Goal: Contribute content: Add original content to the website for others to see

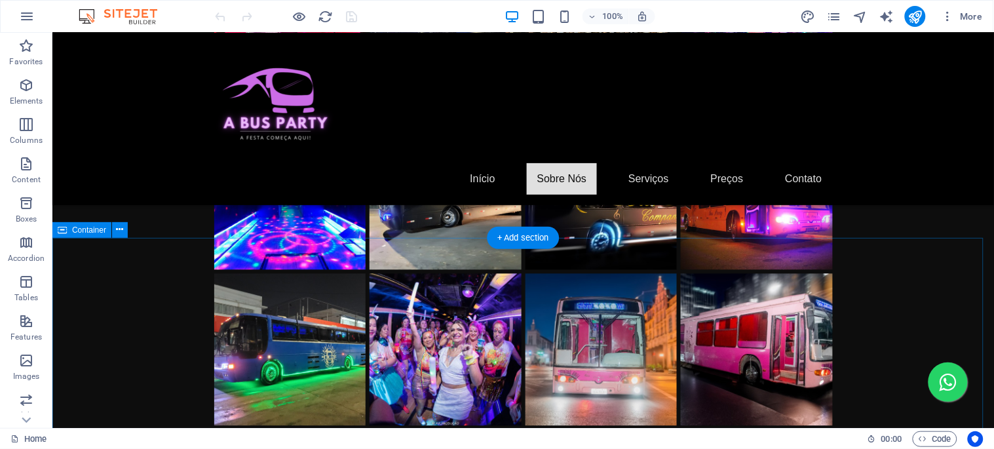
scroll to position [1636, 0]
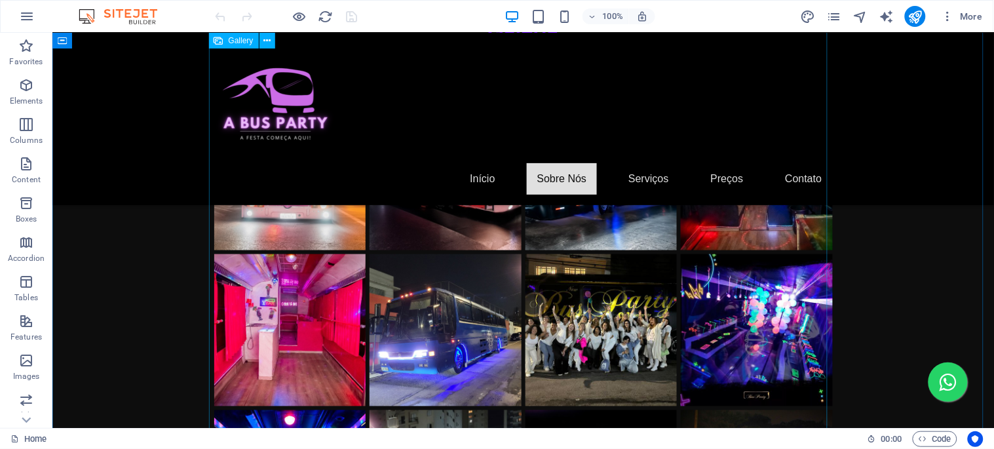
select select "4"
select select "%"
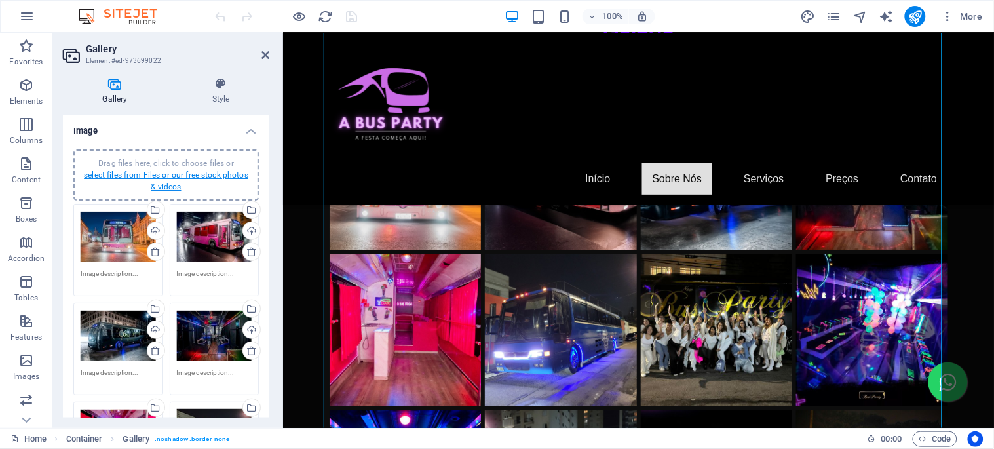
click at [179, 174] on link "select files from Files or our free stock photos & videos" at bounding box center [166, 180] width 164 height 21
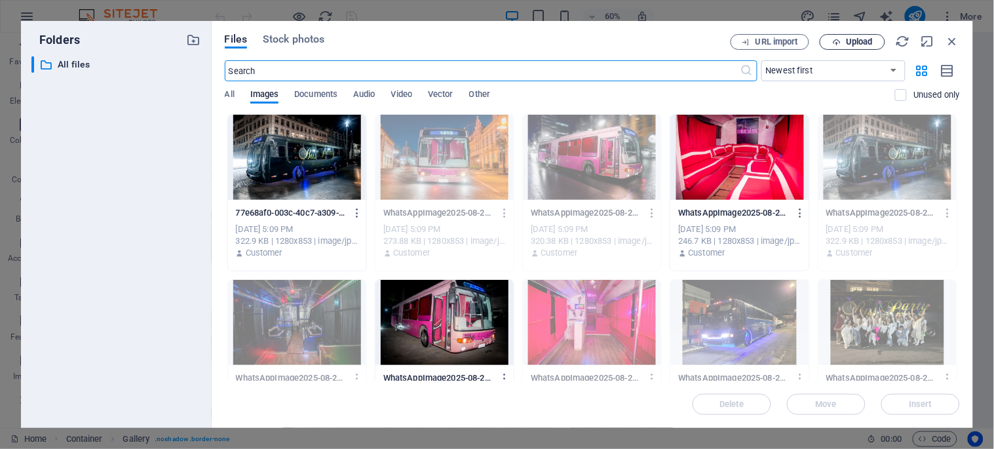
click at [841, 41] on span "Upload" at bounding box center [853, 42] width 54 height 9
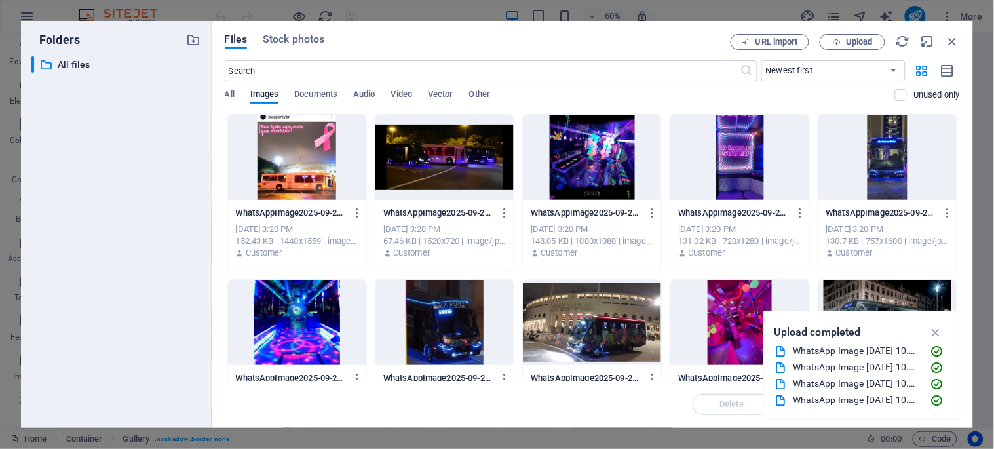
click at [296, 155] on div at bounding box center [297, 157] width 138 height 85
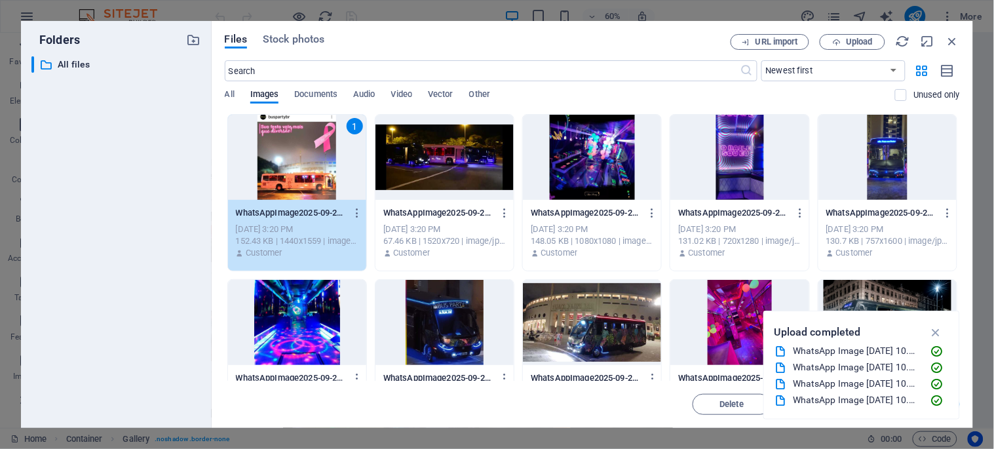
click at [446, 169] on div at bounding box center [444, 157] width 138 height 85
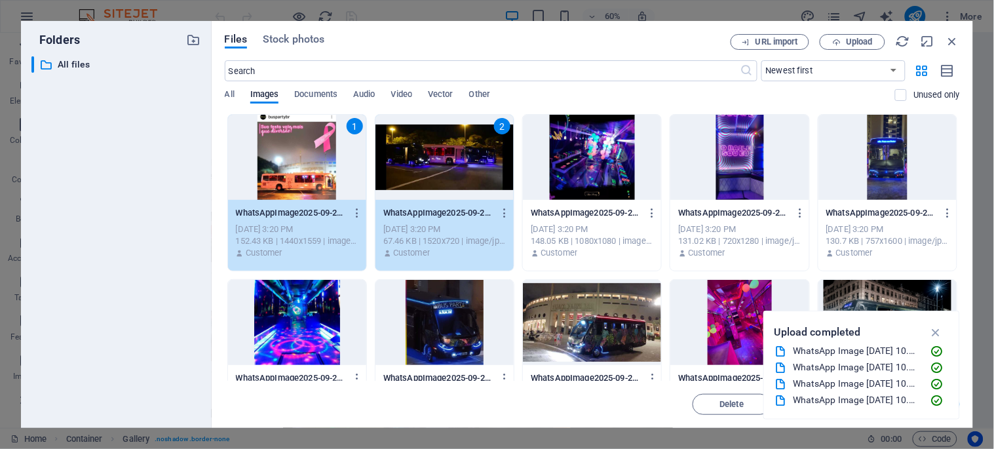
click at [556, 155] on div at bounding box center [592, 157] width 138 height 85
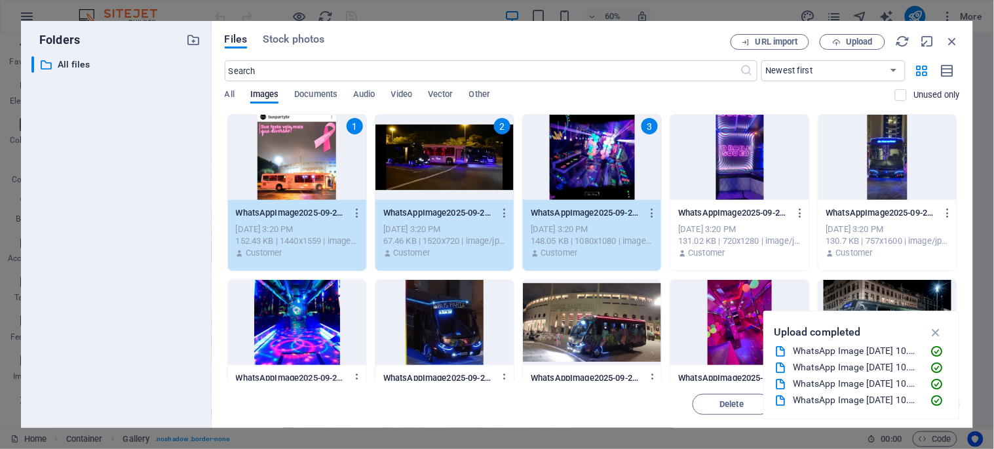
click at [715, 155] on div at bounding box center [739, 157] width 138 height 85
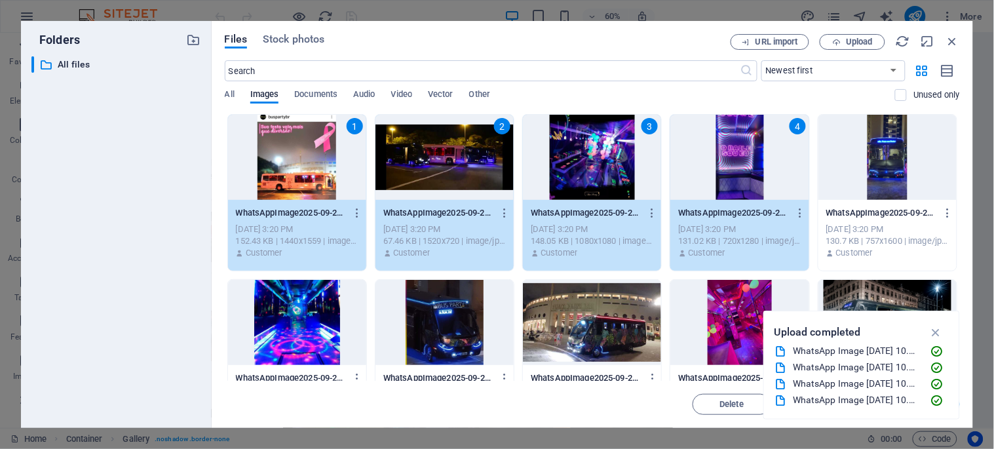
click at [883, 158] on div at bounding box center [887, 157] width 138 height 85
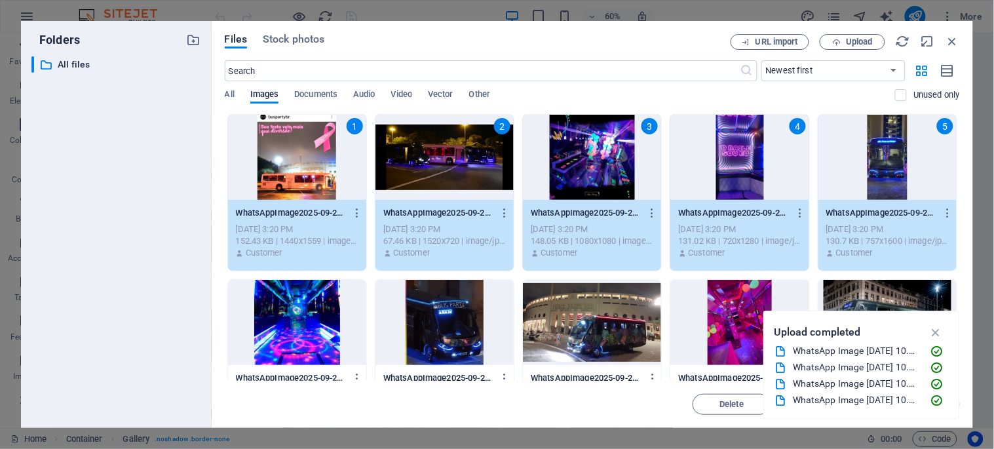
click at [292, 324] on div at bounding box center [297, 322] width 138 height 85
click at [441, 330] on div at bounding box center [444, 322] width 138 height 85
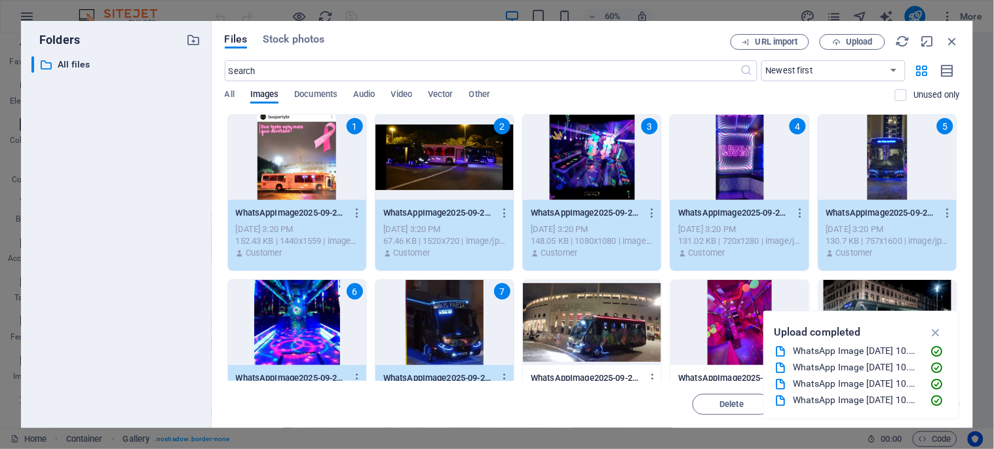
click at [613, 328] on div at bounding box center [592, 322] width 138 height 85
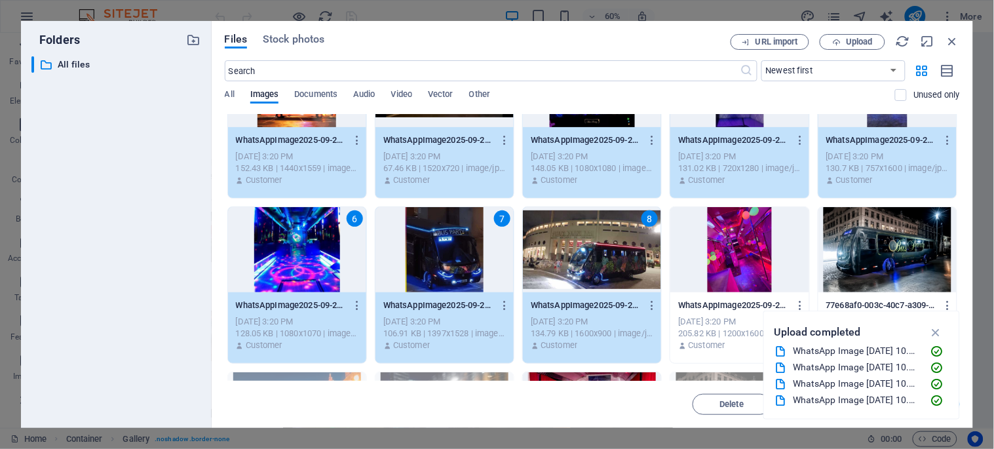
click at [731, 269] on div at bounding box center [739, 249] width 138 height 85
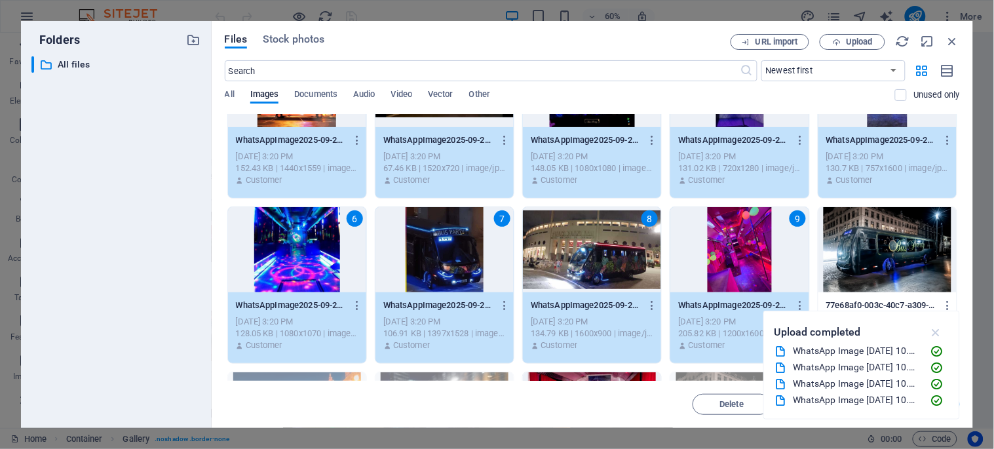
click at [938, 334] on icon "button" at bounding box center [936, 332] width 15 height 14
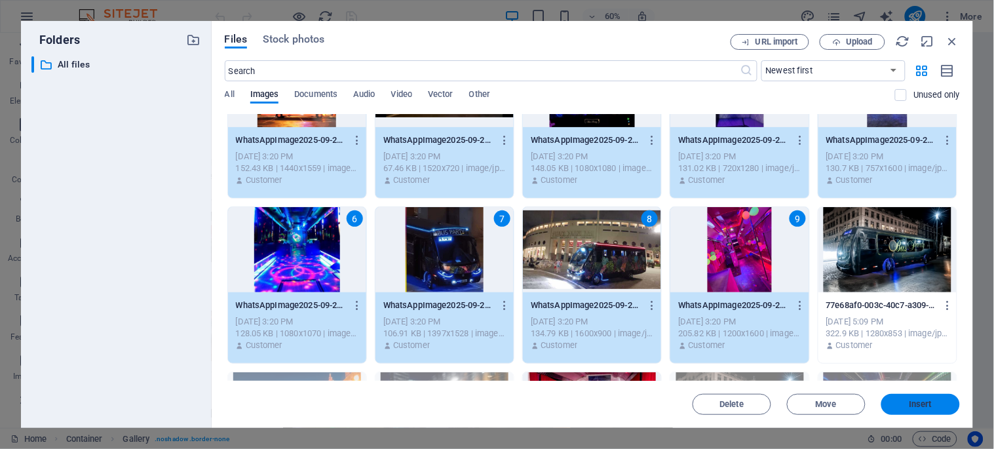
drag, startPoint x: 916, startPoint y: 408, endPoint x: 632, endPoint y: 375, distance: 285.7
click at [916, 408] on span "Insert" at bounding box center [921, 404] width 23 height 8
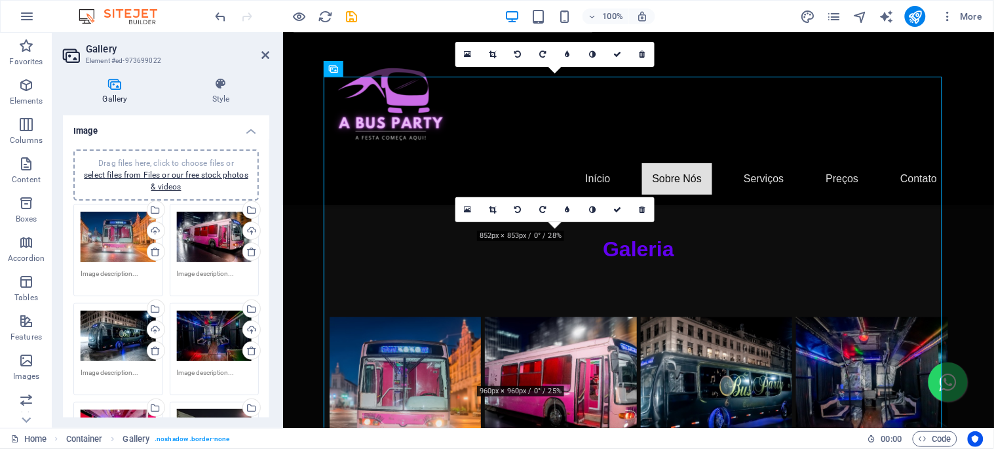
scroll to position [1273, 0]
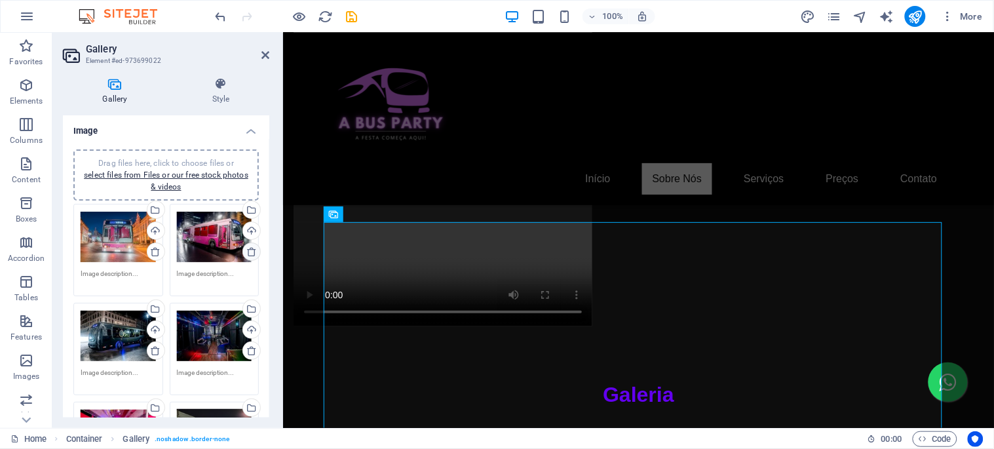
click at [250, 250] on icon at bounding box center [251, 251] width 10 height 10
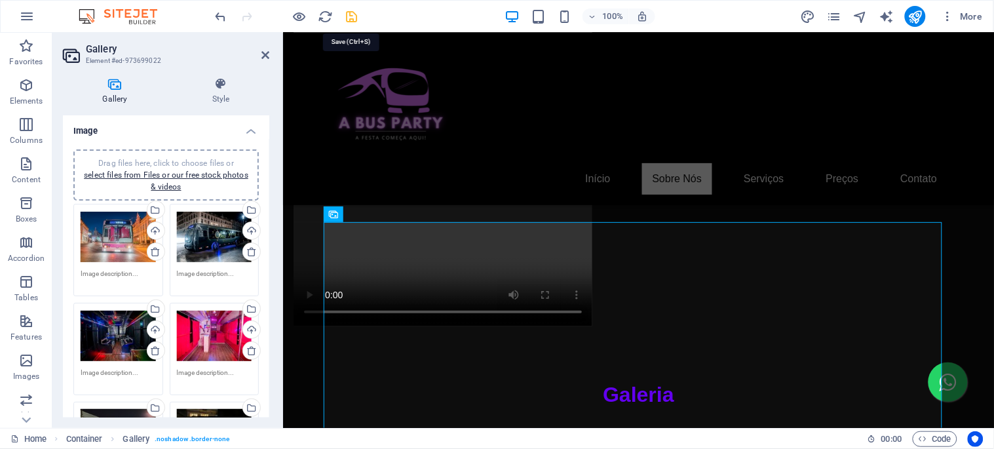
click at [353, 18] on icon "save" at bounding box center [352, 16] width 15 height 15
checkbox input "false"
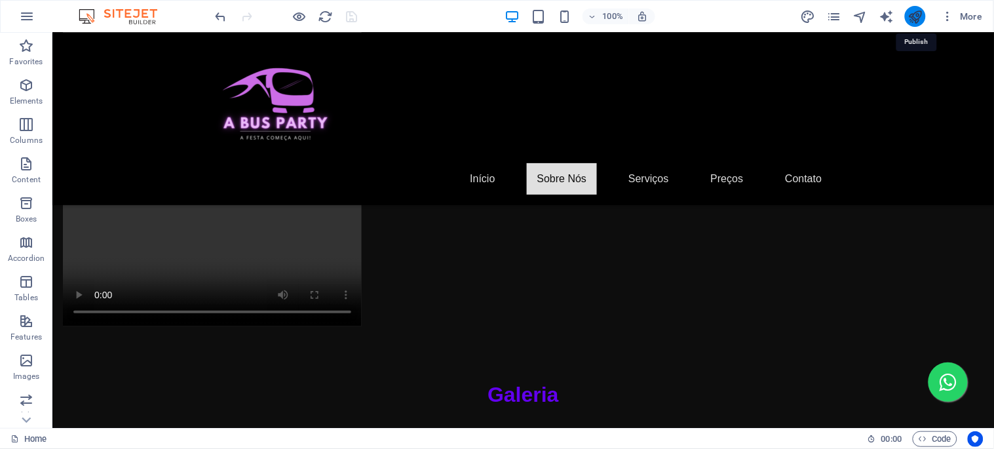
click at [918, 18] on icon "publish" at bounding box center [915, 16] width 15 height 15
